Goal: Task Accomplishment & Management: Manage account settings

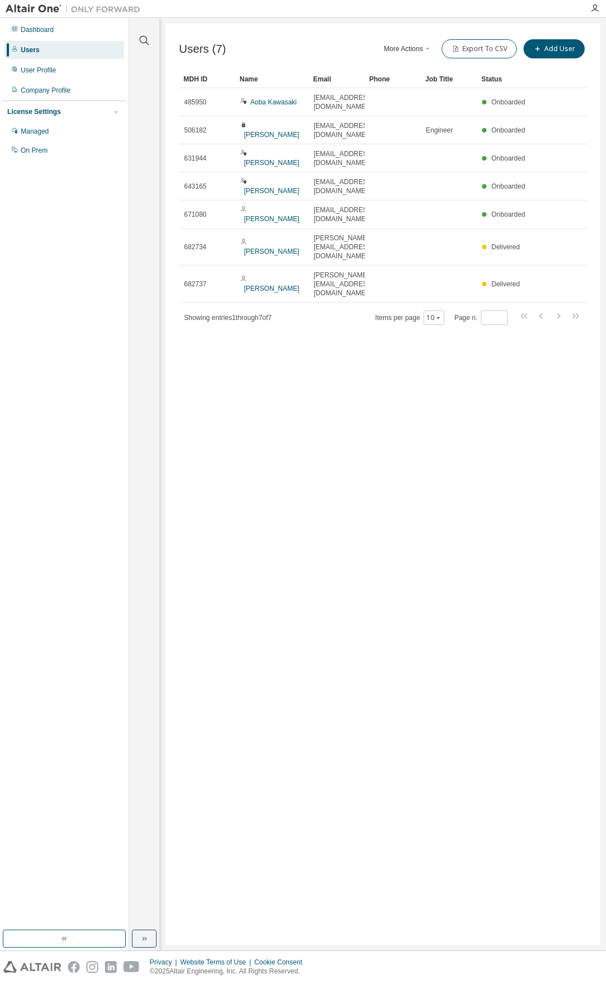
click at [79, 284] on div "Dashboard Users User Profile Company Profile License Settings Managed On Prem" at bounding box center [64, 474] width 125 height 909
click at [52, 25] on div "Dashboard" at bounding box center [64, 30] width 120 height 18
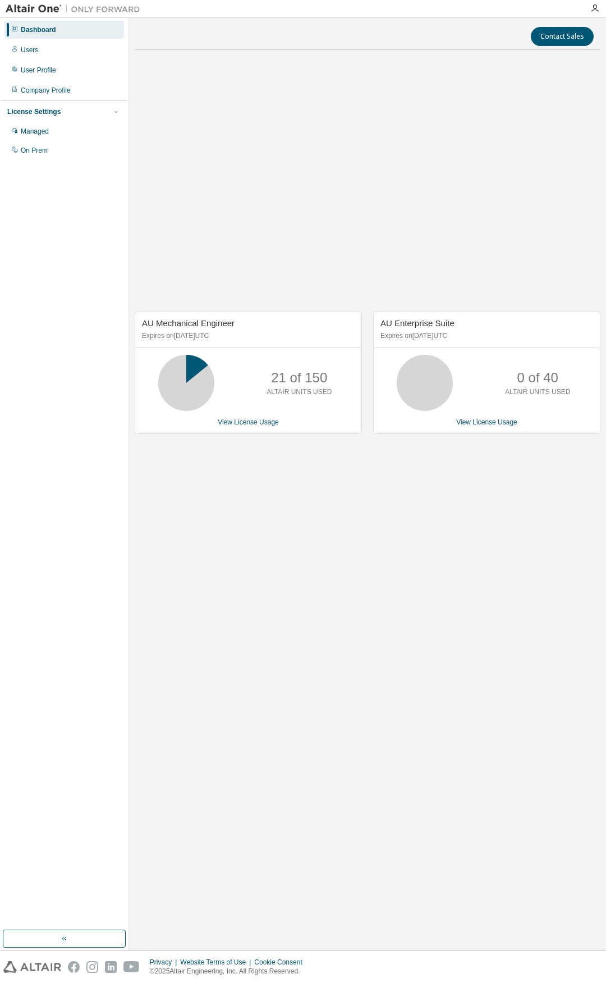
click at [376, 577] on div "AU Mechanical Engineer Expires on [DATE] UTC 21 of 150 ALTAIR UNITS USED View L…" at bounding box center [368, 378] width 466 height 639
click at [93, 129] on div "Managed" at bounding box center [64, 131] width 120 height 18
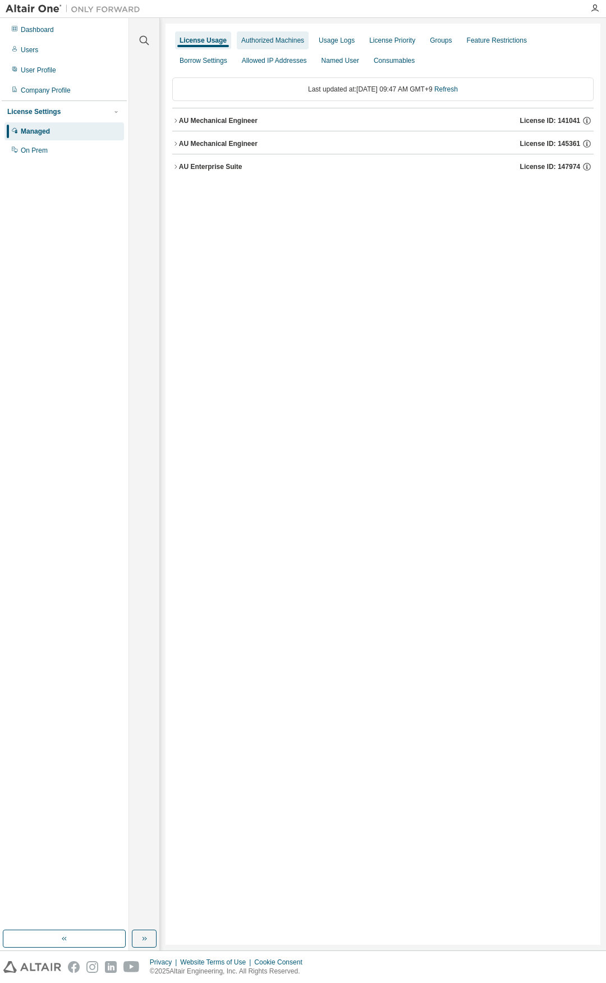
click at [270, 42] on div "Authorized Machines" at bounding box center [272, 40] width 63 height 9
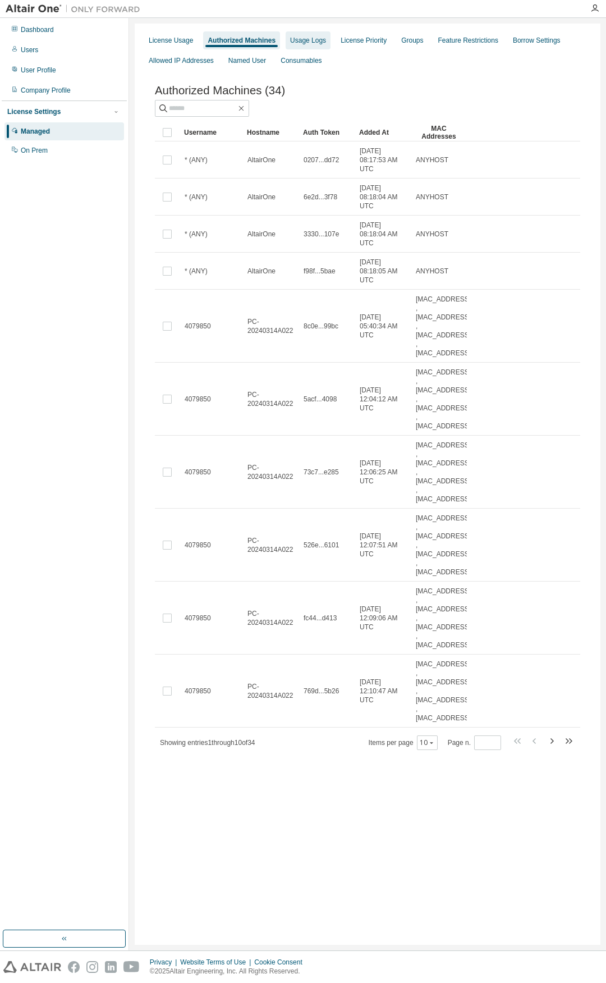
click at [314, 43] on div "Usage Logs" at bounding box center [308, 40] width 36 height 9
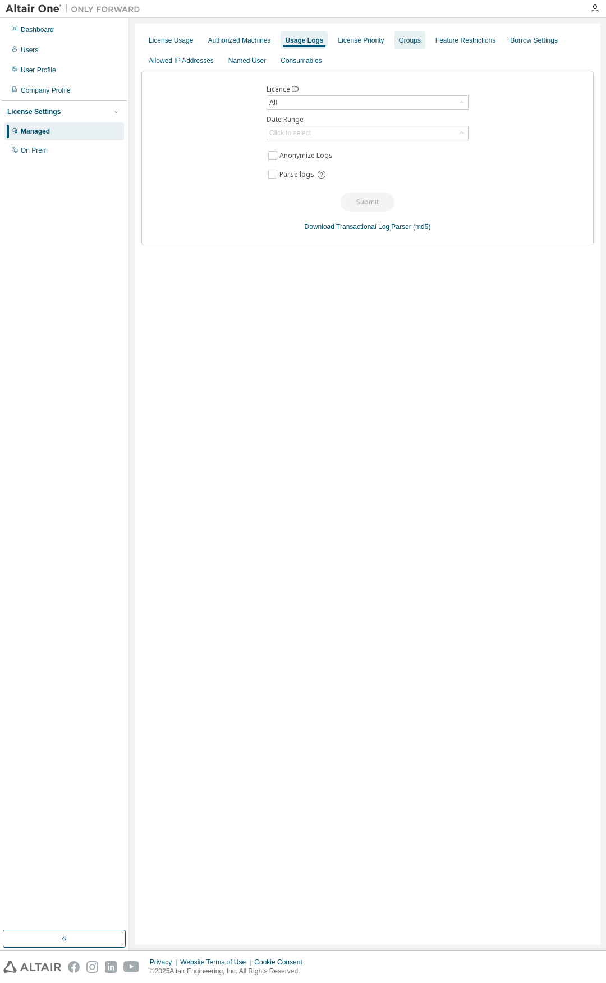
click at [399, 36] on div "Groups" at bounding box center [410, 40] width 22 height 9
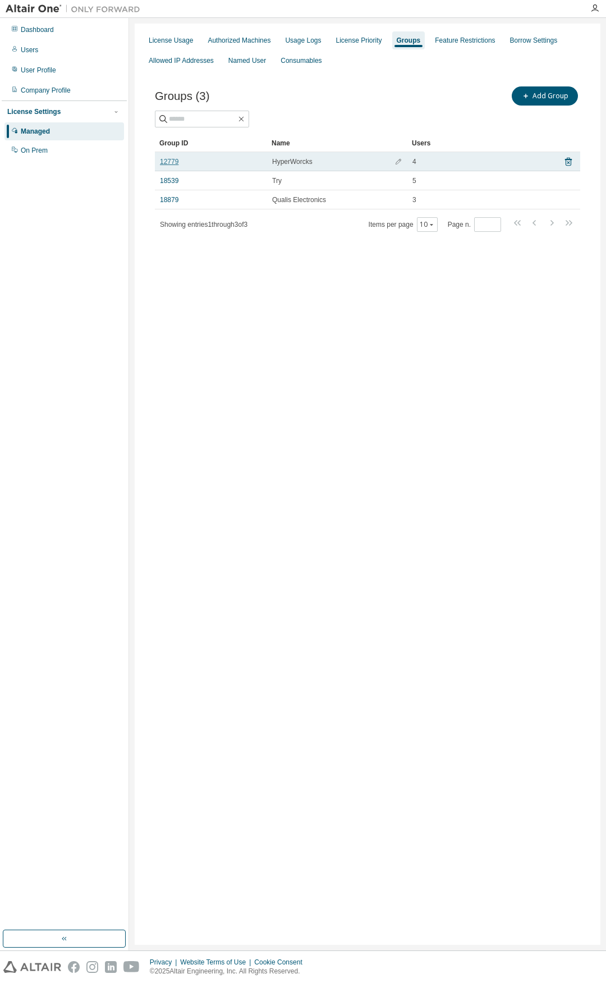
click at [176, 161] on link "12779" at bounding box center [169, 161] width 19 height 9
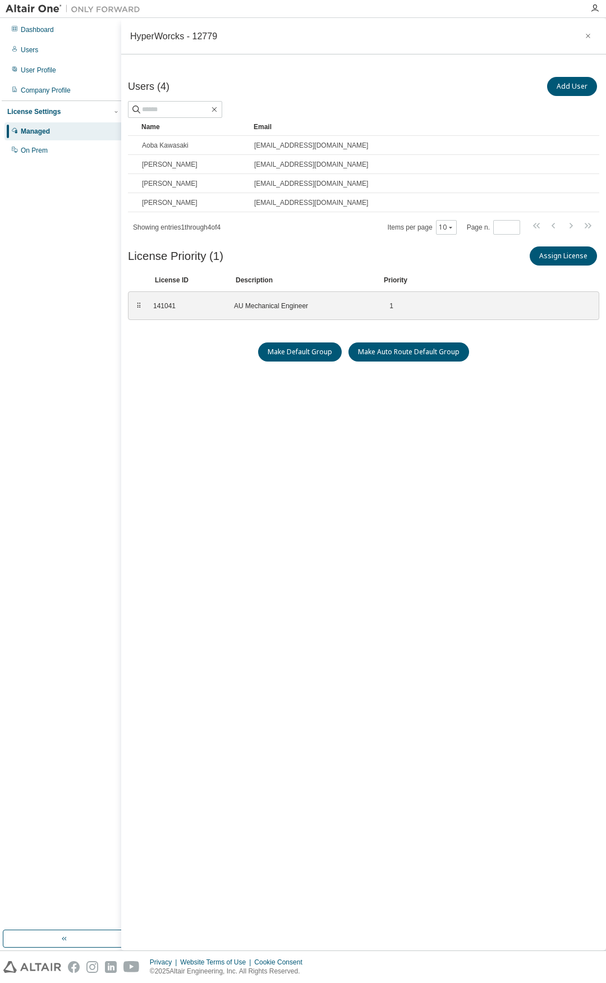
click at [460, 550] on div "Users (4) Add User Clear Load Save Save As Field Operator Value Select filter S…" at bounding box center [364, 468] width 472 height 787
click at [268, 399] on div "Users (4) Add User Clear Load Save Save As Field Operator Value Select filter S…" at bounding box center [364, 468] width 472 height 787
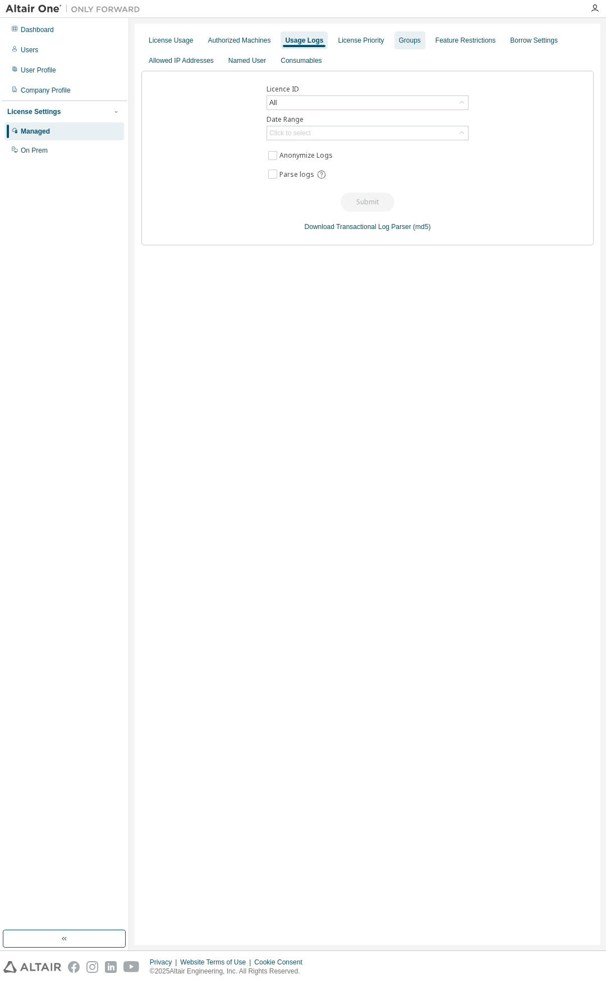
click at [405, 43] on div "Groups" at bounding box center [410, 40] width 22 height 9
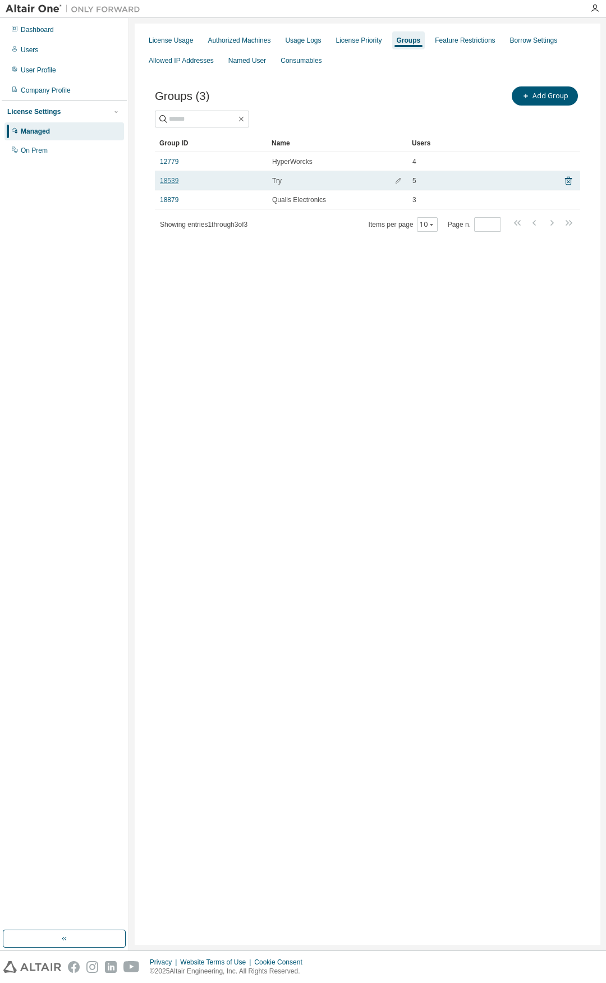
click at [172, 182] on link "18539" at bounding box center [169, 180] width 19 height 9
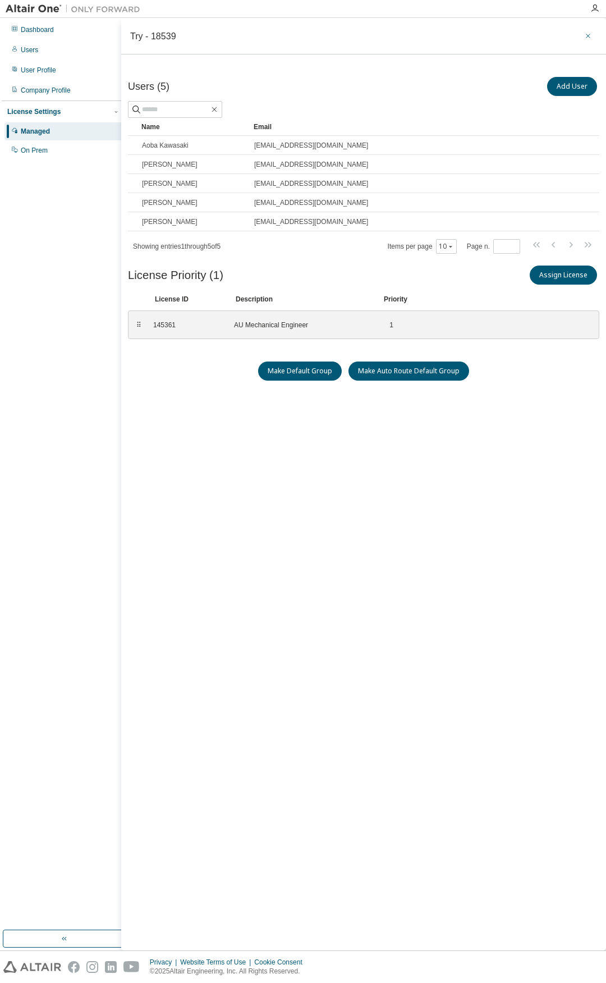
click at [589, 31] on button "button" at bounding box center [588, 36] width 18 height 18
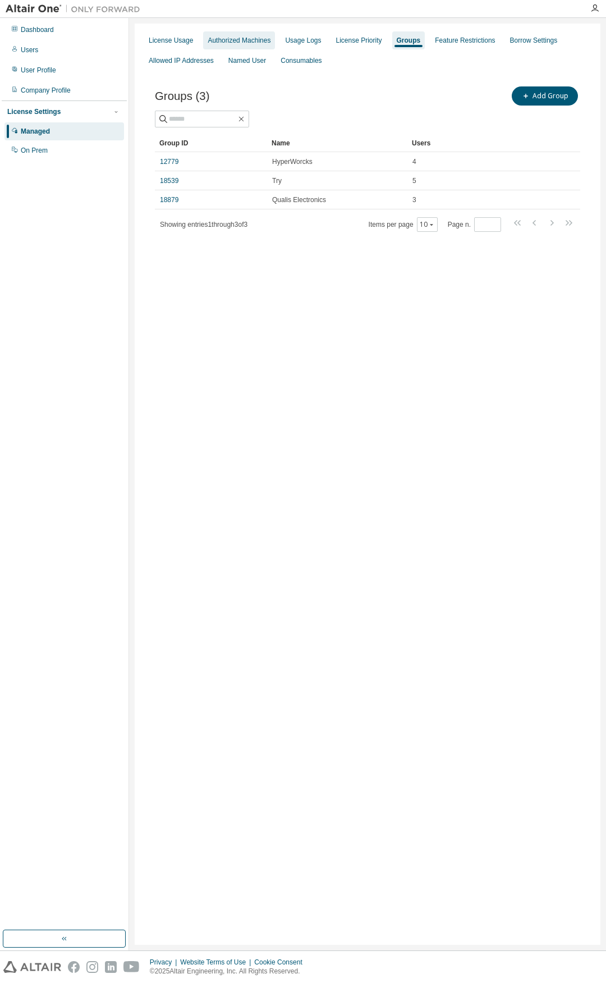
click at [253, 43] on div "Authorized Machines" at bounding box center [239, 40] width 63 height 9
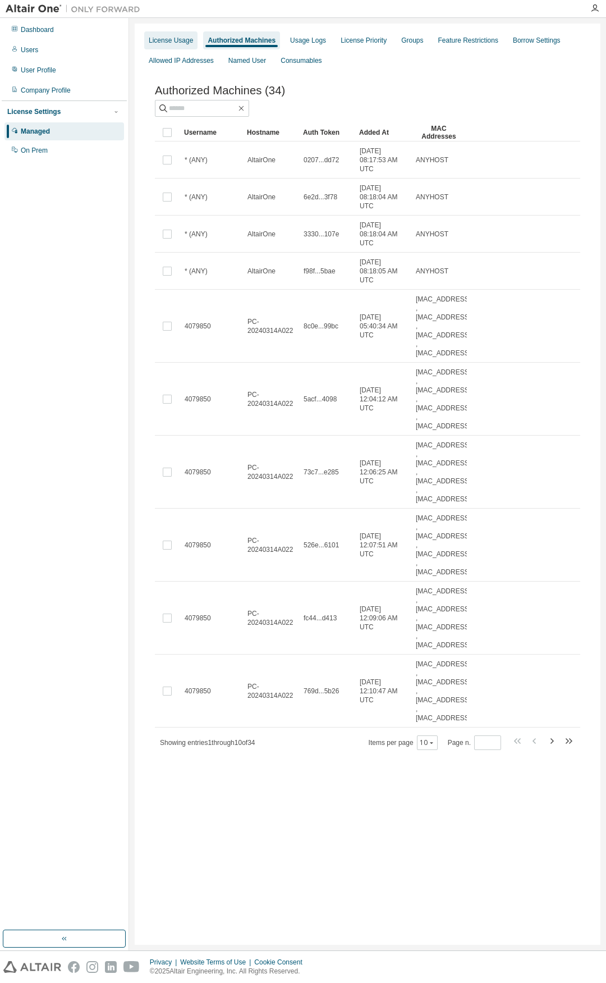
click at [171, 40] on div "License Usage" at bounding box center [171, 40] width 44 height 9
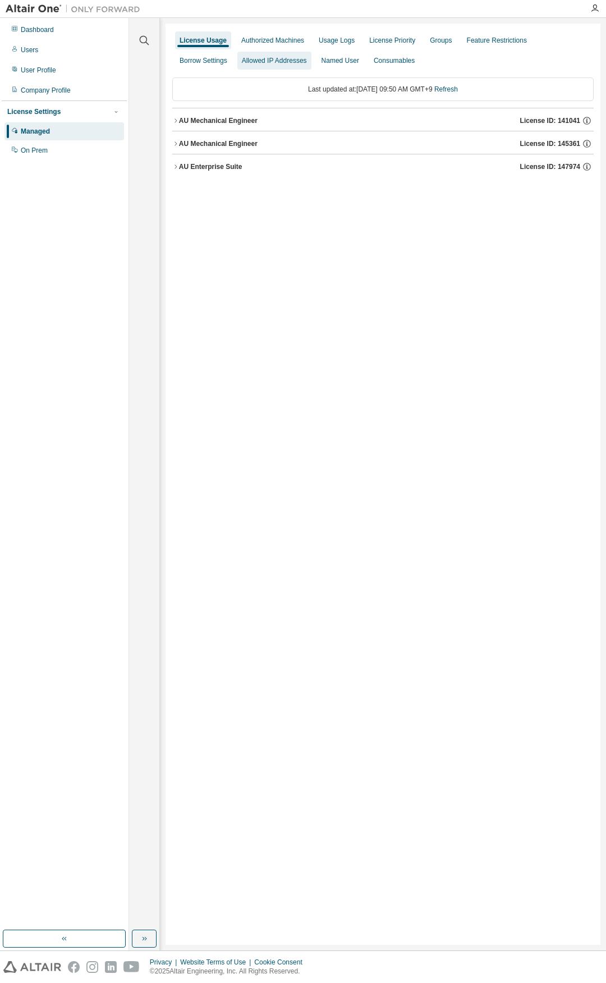
click at [242, 64] on div "Allowed IP Addresses" at bounding box center [274, 60] width 65 height 9
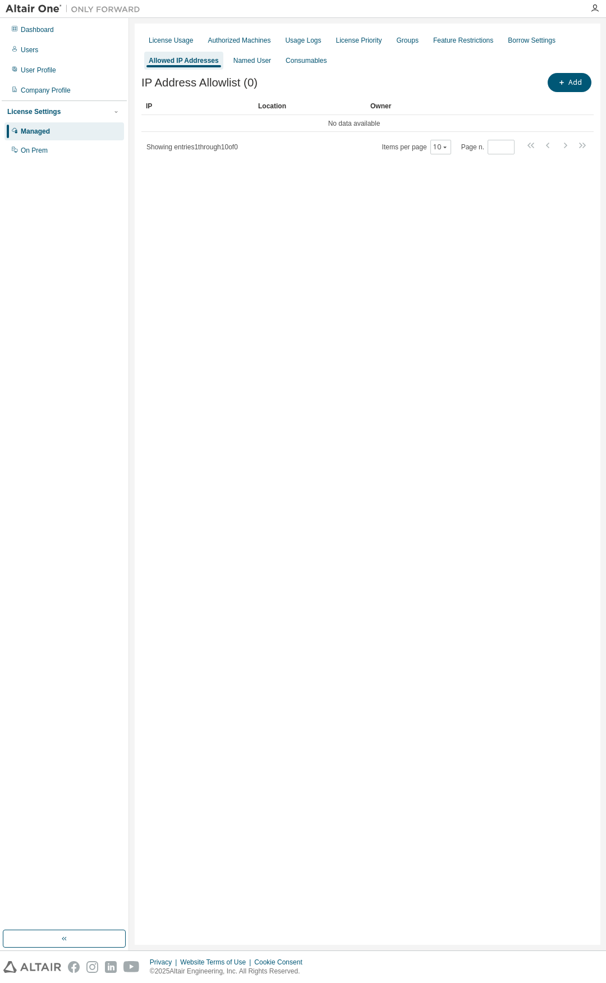
click at [219, 387] on div "License Usage Authorized Machines Usage Logs License Priority Groups Feature Re…" at bounding box center [368, 484] width 466 height 921
click at [255, 324] on div "License Usage Authorized Machines Usage Logs License Priority Groups Feature Re…" at bounding box center [368, 484] width 466 height 921
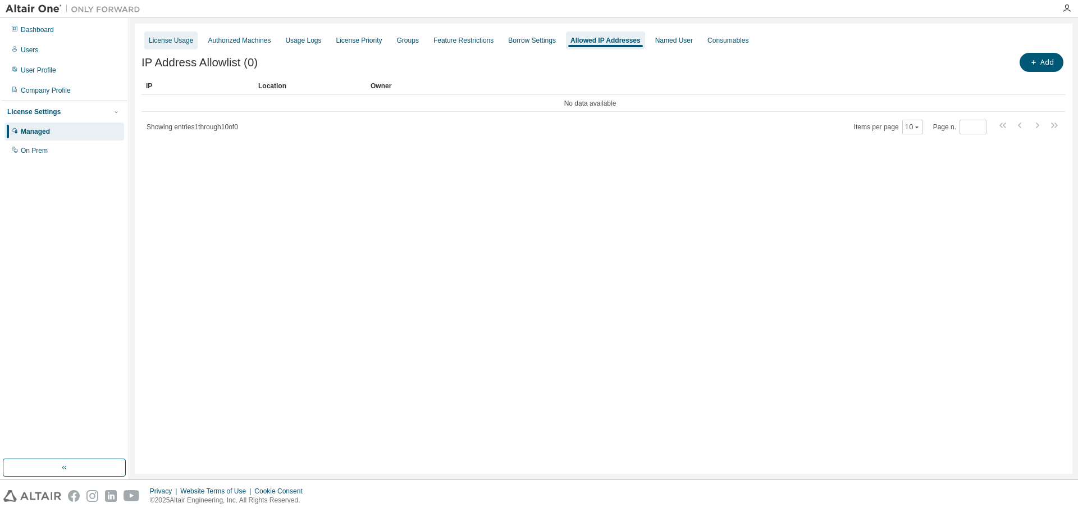
click at [179, 42] on div "License Usage" at bounding box center [171, 40] width 44 height 9
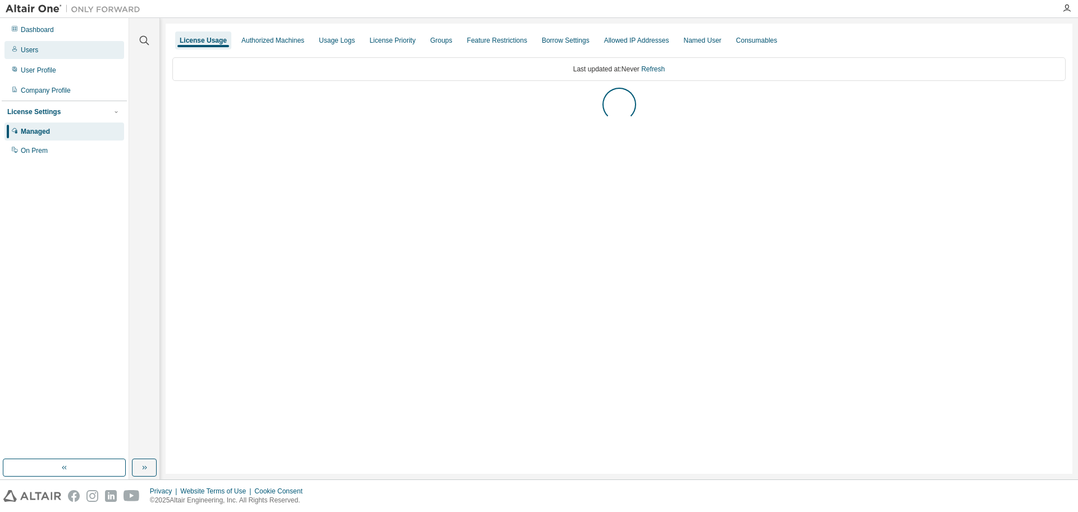
click at [51, 52] on div "Users" at bounding box center [64, 50] width 120 height 18
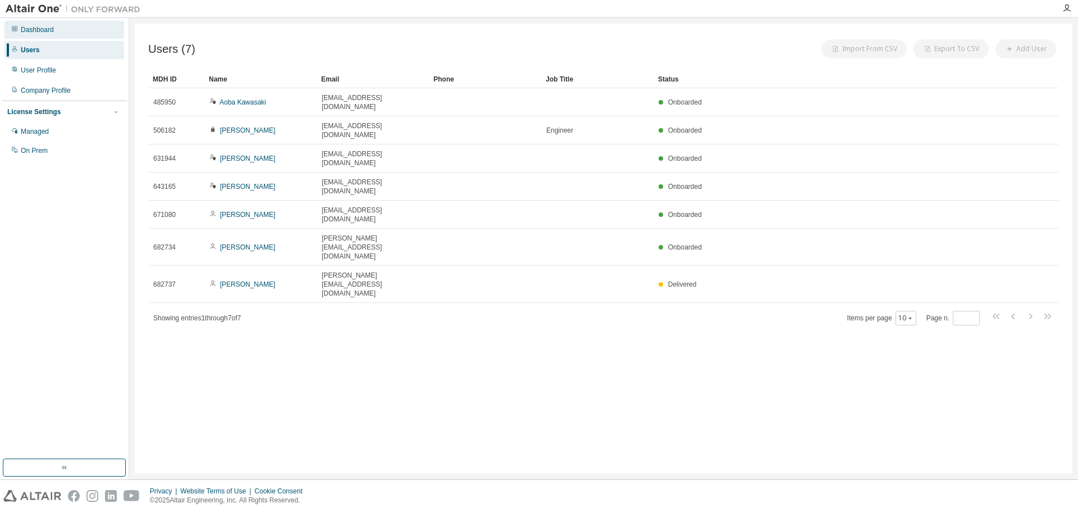
click at [61, 30] on div "Dashboard" at bounding box center [64, 30] width 120 height 18
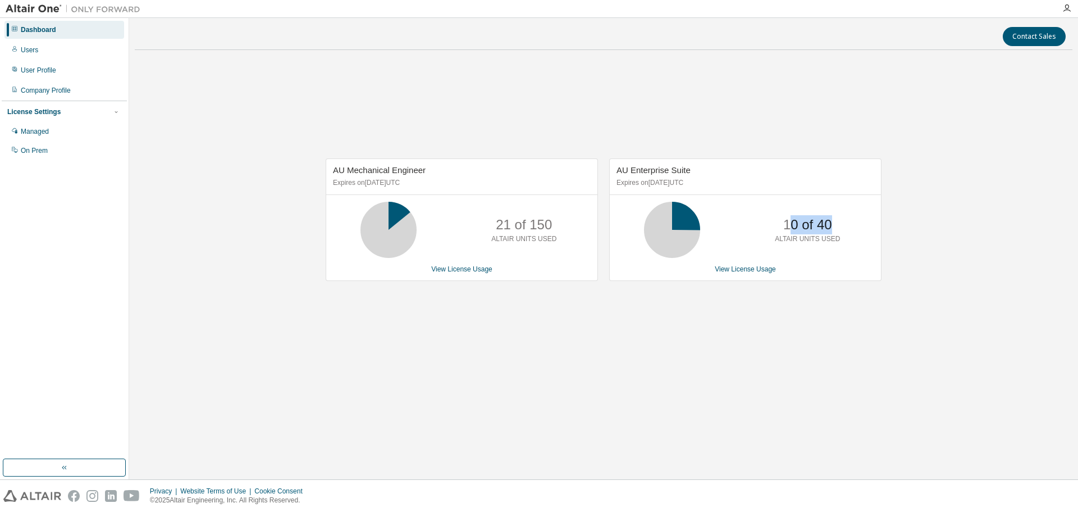
drag, startPoint x: 788, startPoint y: 216, endPoint x: 832, endPoint y: 220, distance: 44.6
click at [606, 219] on div "10 of 40 ALTAIR UNITS USED" at bounding box center [808, 230] width 90 height 56
click at [606, 236] on p "ALTAIR UNITS USED" at bounding box center [807, 239] width 65 height 10
drag, startPoint x: 774, startPoint y: 231, endPoint x: 842, endPoint y: 244, distance: 68.6
click at [606, 230] on div "10 of 40 ALTAIR UNITS USED" at bounding box center [808, 230] width 90 height 56
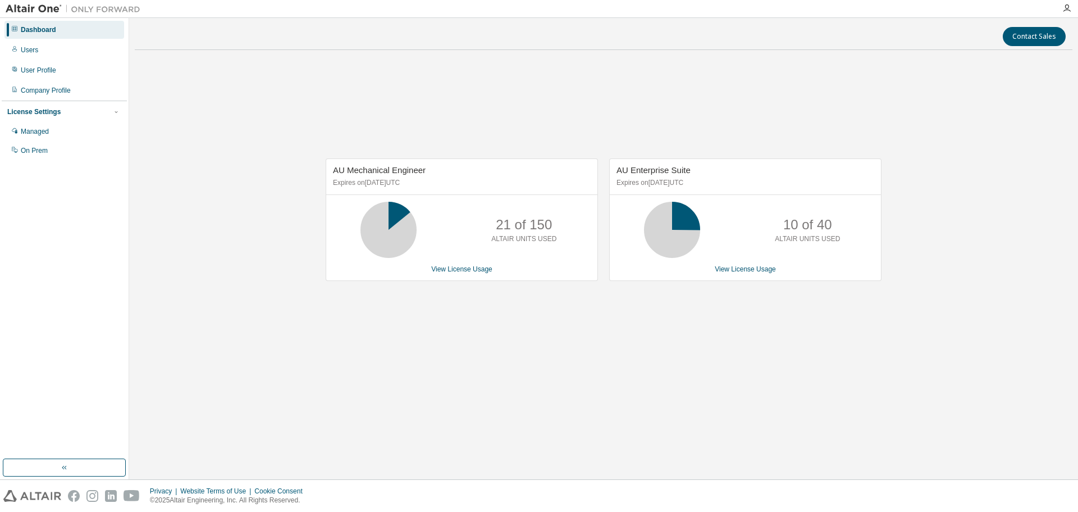
click at [606, 244] on div "10 of 40 ALTAIR UNITS USED" at bounding box center [808, 230] width 90 height 56
click at [606, 248] on div "10 of 40 ALTAIR UNITS USED" at bounding box center [808, 230] width 90 height 56
